Goal: Information Seeking & Learning: Understand process/instructions

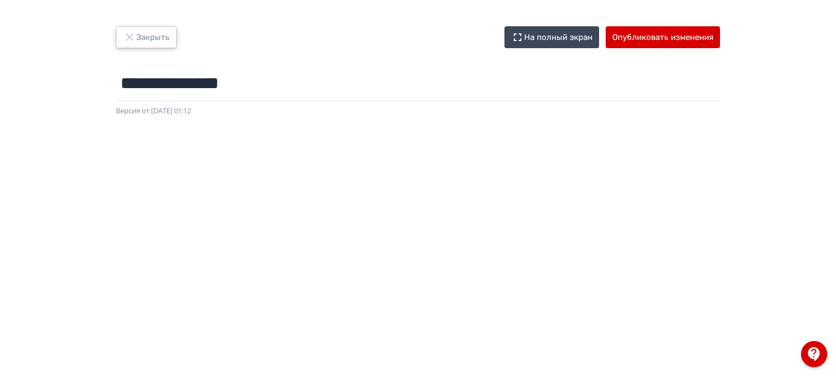
click at [149, 42] on button "Закрыть" at bounding box center [146, 37] width 61 height 22
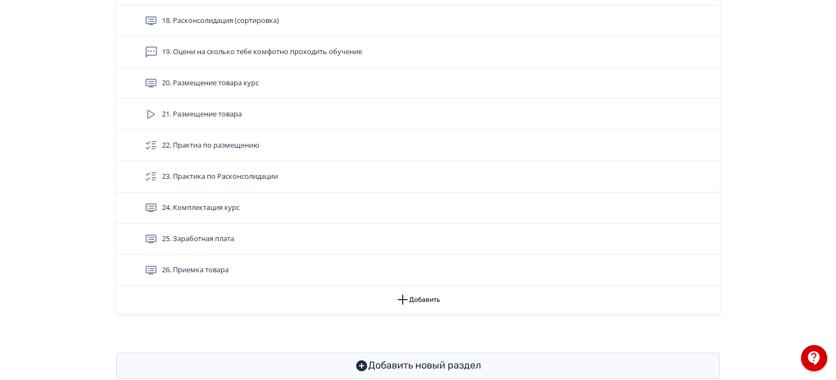
scroll to position [925, 0]
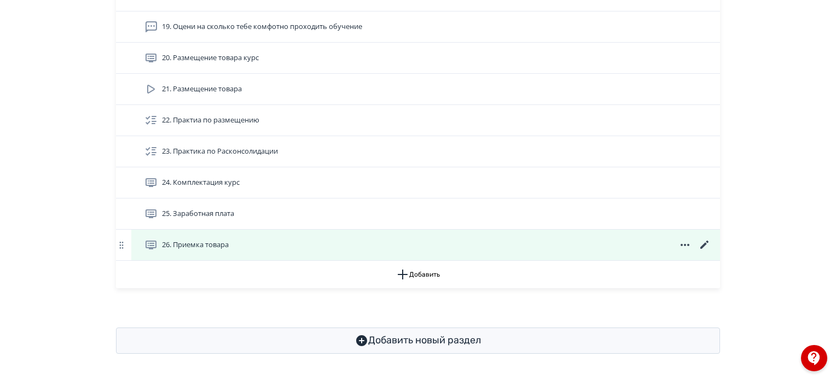
click at [231, 242] on span "26. Приемка товара" at bounding box center [188, 244] width 89 height 13
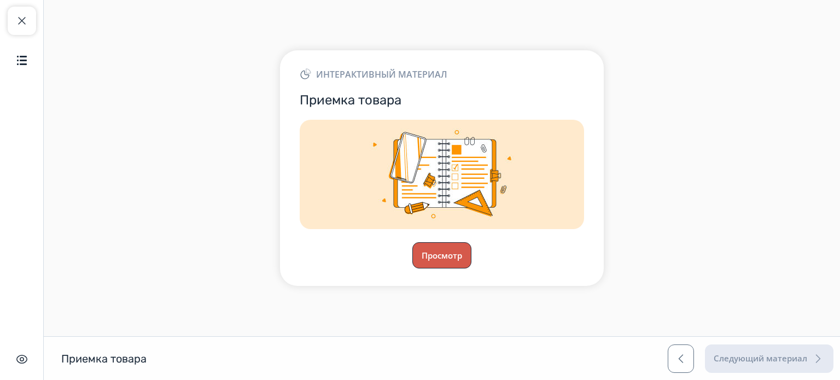
click at [451, 257] on button "Просмотр" at bounding box center [441, 255] width 59 height 26
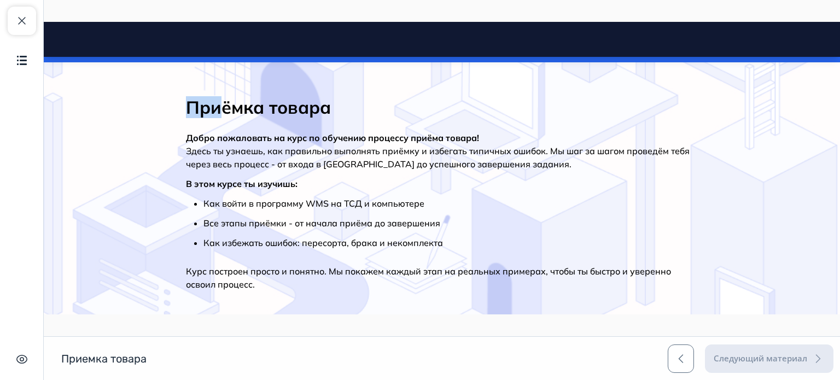
drag, startPoint x: 179, startPoint y: 107, endPoint x: 215, endPoint y: 105, distance: 35.6
click at [215, 105] on div "Приёмка товара [PERSON_NAME] пожаловать на курс по обучению процессу приёма тов…" at bounding box center [441, 197] width 547 height 236
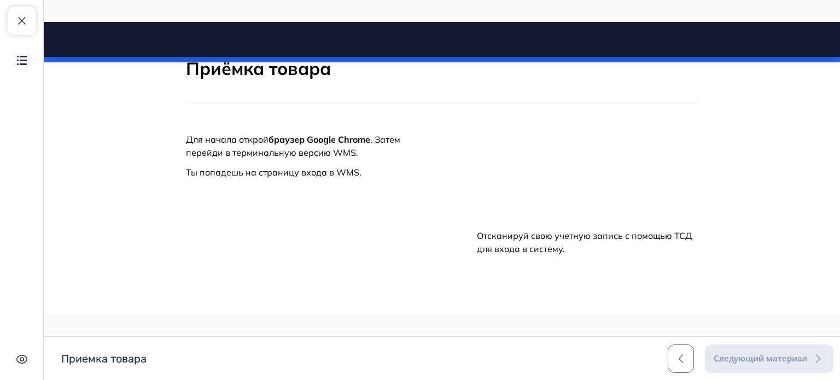
scroll to position [636, 0]
